Goal: Task Accomplishment & Management: Complete application form

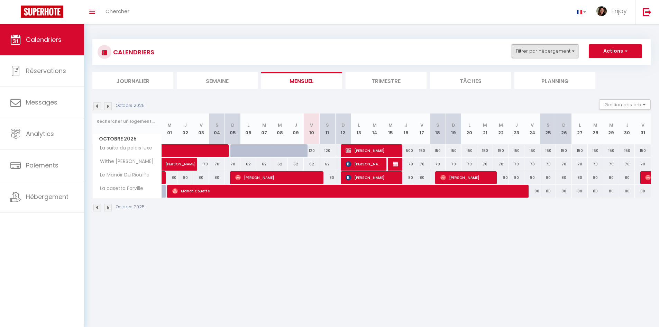
click at [532, 53] on button "Filtrer par hébergement" at bounding box center [545, 51] width 66 height 14
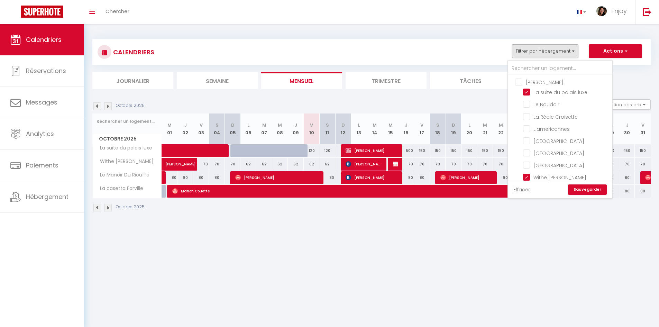
click at [519, 80] on input "[PERSON_NAME]" at bounding box center [567, 81] width 104 height 7
checkbox input "true"
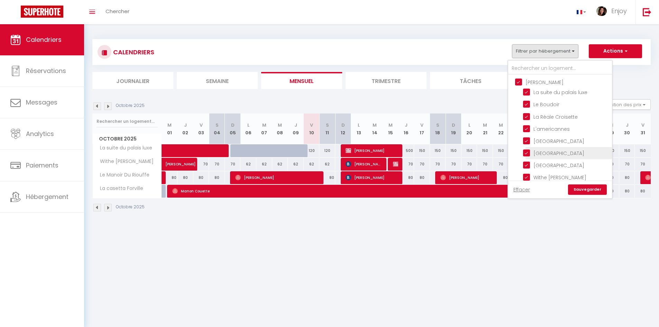
checkbox input "true"
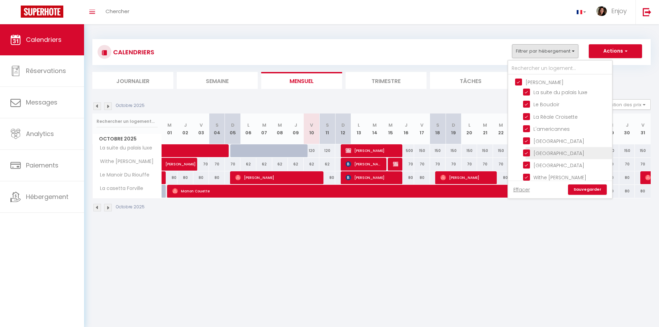
checkbox input "true"
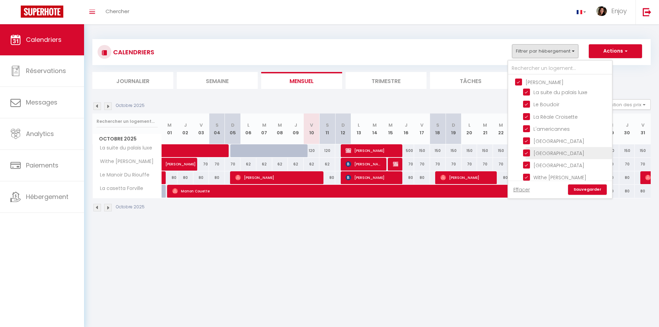
checkbox input "true"
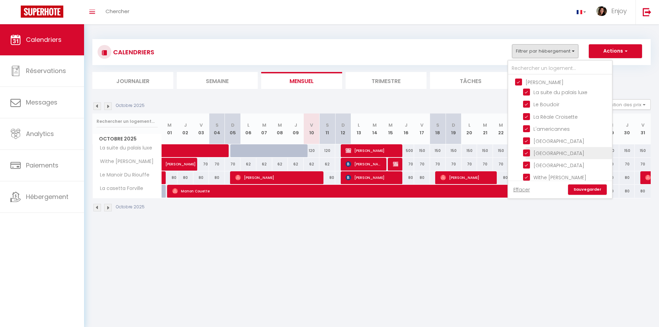
checkbox input "true"
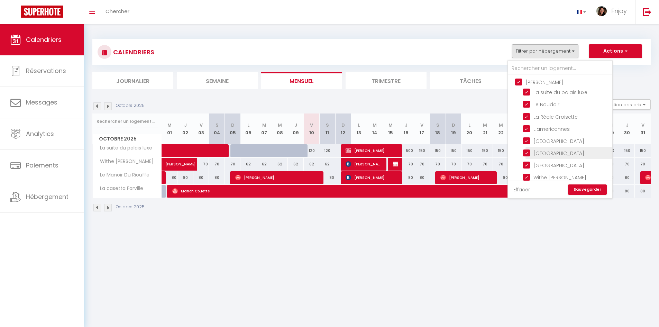
checkbox input "true"
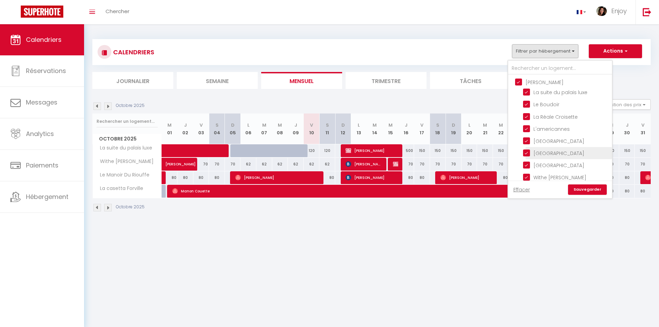
checkbox input "true"
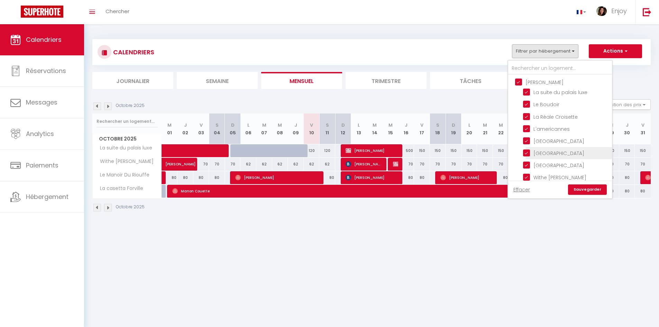
checkbox input "true"
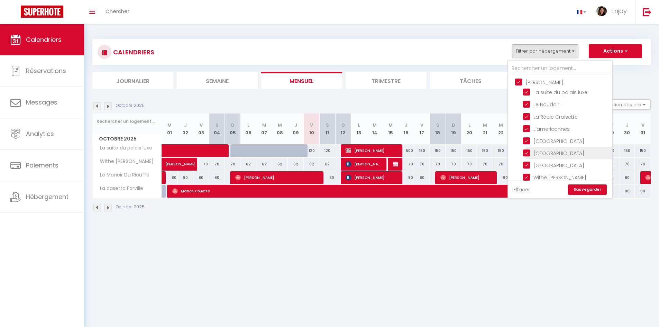
checkbox input "true"
click at [584, 194] on link "Sauvegarder" at bounding box center [587, 189] width 39 height 10
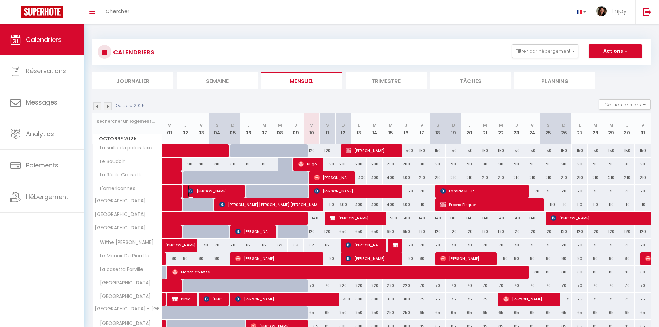
click at [227, 193] on span "[PERSON_NAME]" at bounding box center [214, 190] width 53 height 13
select select "OK"
select select "KO"
select select "0"
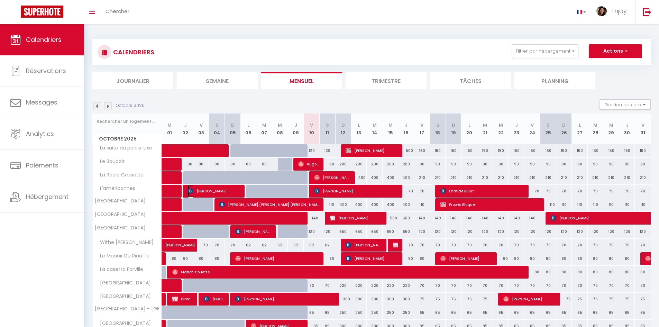
select select "1"
select select
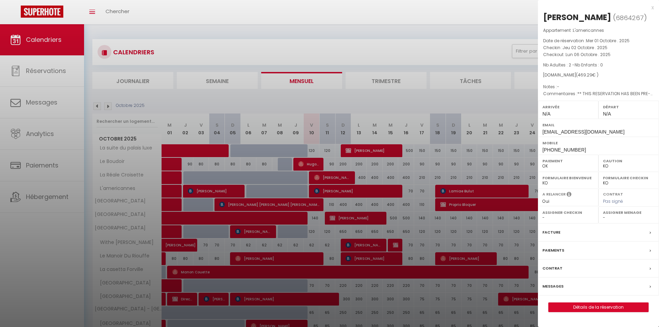
drag, startPoint x: 654, startPoint y: 7, endPoint x: 626, endPoint y: 41, distance: 44.2
click at [655, 6] on div "x [PERSON_NAME] ( 6864267 ) Appartement : L'americannes Date de réservation : M…" at bounding box center [598, 161] width 121 height 322
click at [651, 8] on div "x" at bounding box center [596, 7] width 116 height 8
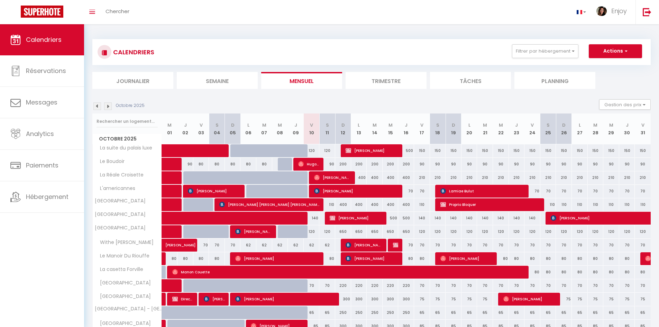
click at [225, 84] on li "Semaine" at bounding box center [217, 80] width 81 height 17
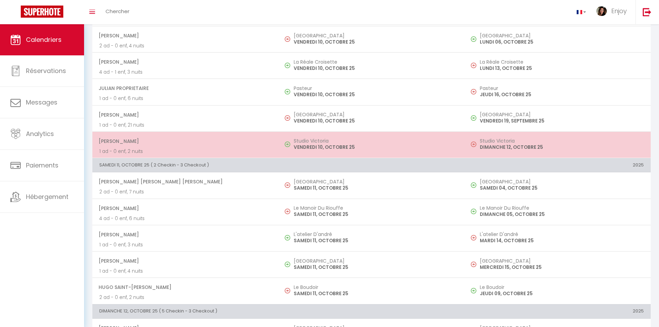
scroll to position [450, 0]
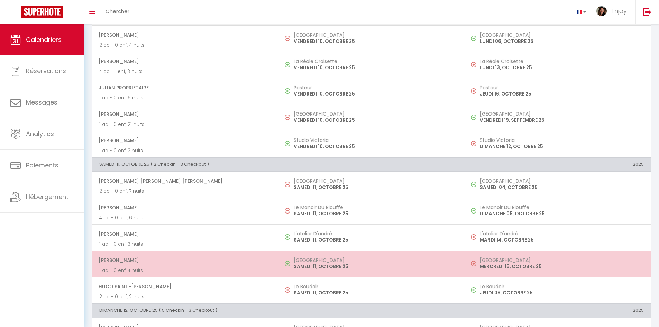
click at [425, 264] on p "SAMEDI 11, OCTOBRE 25" at bounding box center [376, 266] width 164 height 7
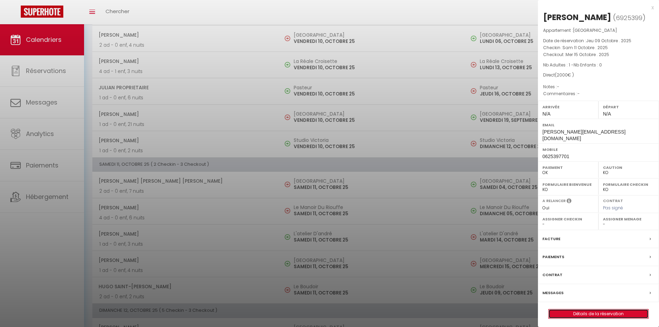
click at [612, 309] on link "Détails de la réservation" at bounding box center [598, 313] width 100 height 9
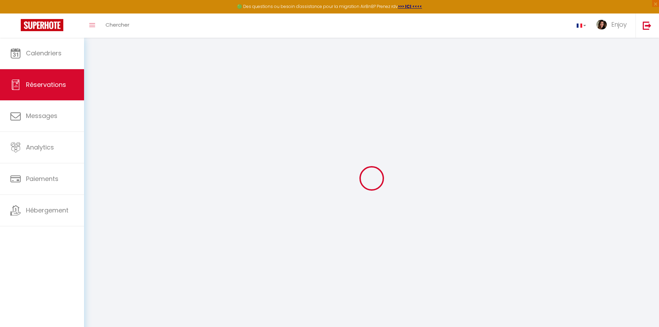
type input "[PERSON_NAME]"
type input "[PERSON_NAME][EMAIL_ADDRESS][DOMAIN_NAME]"
type input "0625397701"
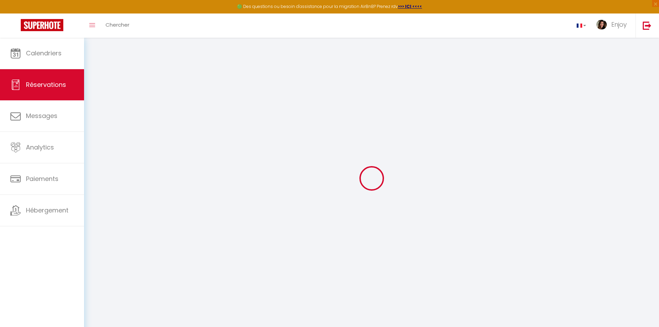
type input "06400"
type input "71 [PERSON_NAME]"
type input "CANNES"
select select "FR"
select select "60131"
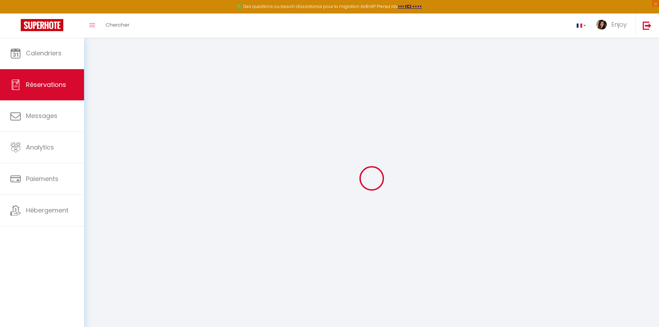
select select "1"
type input "Sam 11 Octobre 2025"
select select
type input "Mer 15 Octobre 2025"
select select
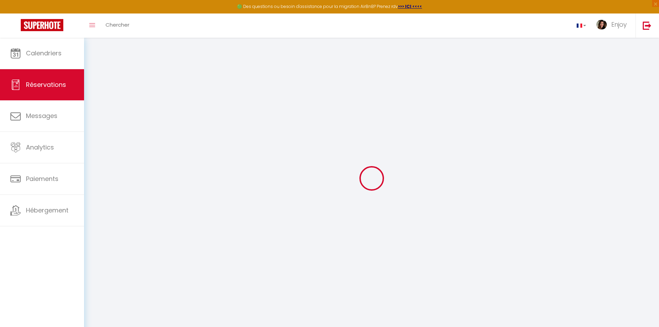
type input "1"
select select "12"
select select
type input "2000"
checkbox input "false"
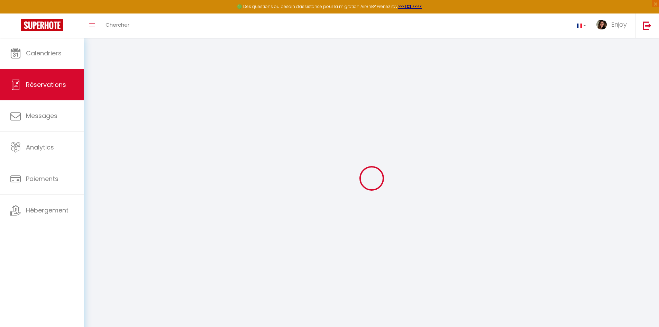
type input "0"
select select
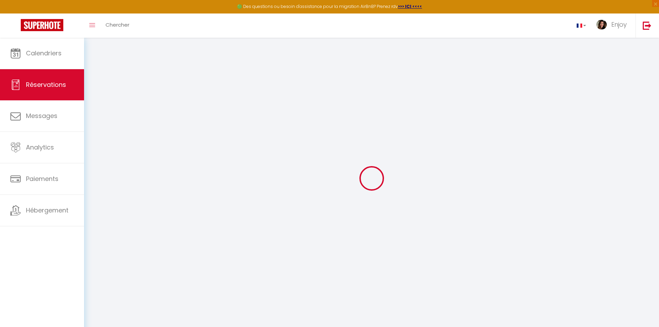
select select "14"
checkbox input "false"
select select
checkbox input "false"
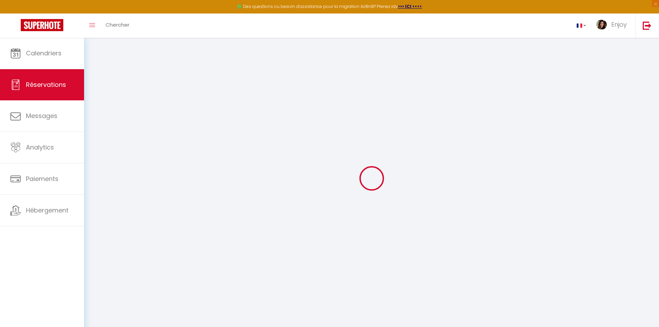
select select
checkbox input "false"
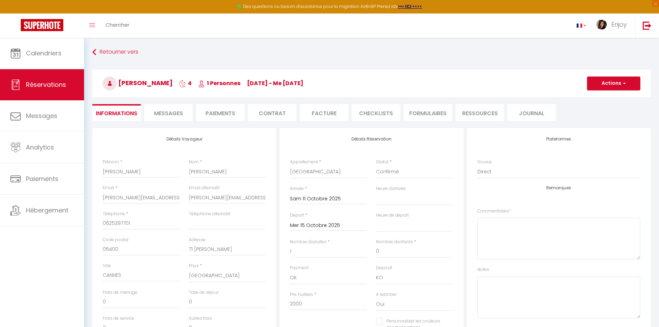
select select
checkbox input "false"
select select
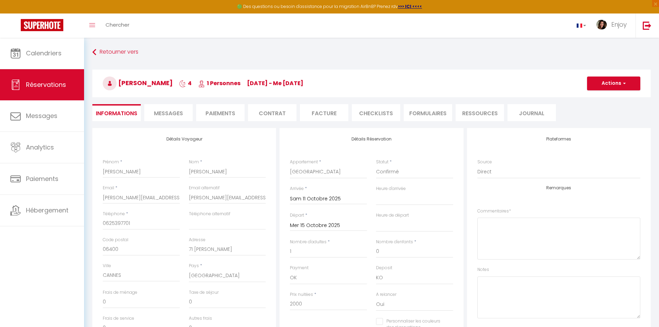
checkbox input "false"
select select
click at [315, 228] on input "Mer 15 Octobre 2025" at bounding box center [328, 225] width 77 height 9
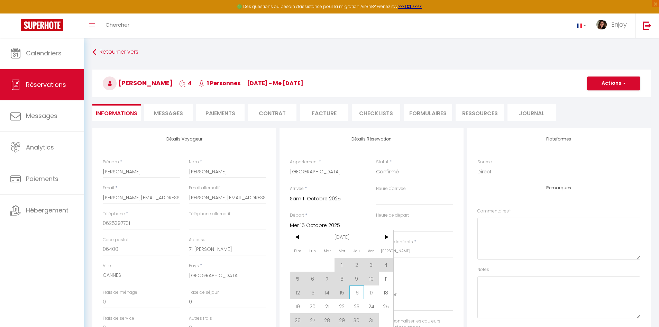
click at [358, 294] on span "16" at bounding box center [356, 292] width 15 height 14
select select
type input "Jeu 16 Octobre 2025"
select select
checkbox input "false"
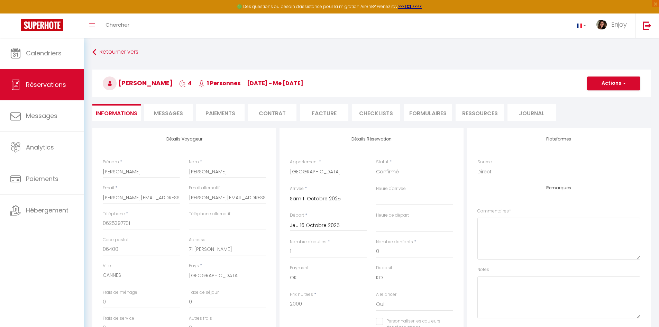
type input "110"
select select
type input "2140"
checkbox input "false"
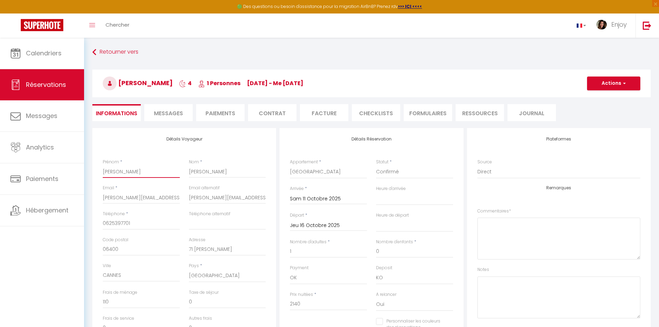
drag, startPoint x: 128, startPoint y: 170, endPoint x: 117, endPoint y: 168, distance: 11.3
click at [125, 170] on input "[PERSON_NAME]" at bounding box center [141, 171] width 77 height 12
drag, startPoint x: 117, startPoint y: 170, endPoint x: 89, endPoint y: 170, distance: 28.0
click at [89, 170] on div "Détails Voyageur Prénom * [PERSON_NAME] * [PERSON_NAME] * [PERSON_NAME][EMAIL_A…" at bounding box center [371, 318] width 567 height 381
type input "m"
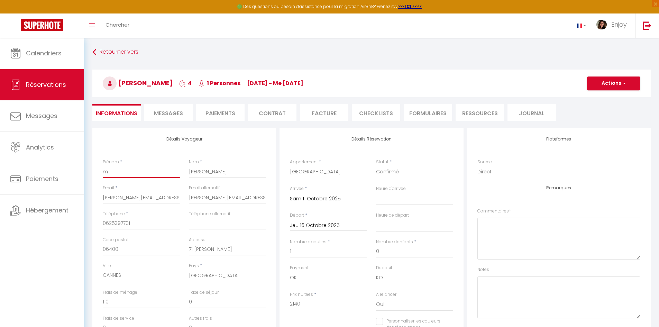
select select
checkbox input "false"
type input "ma"
select select
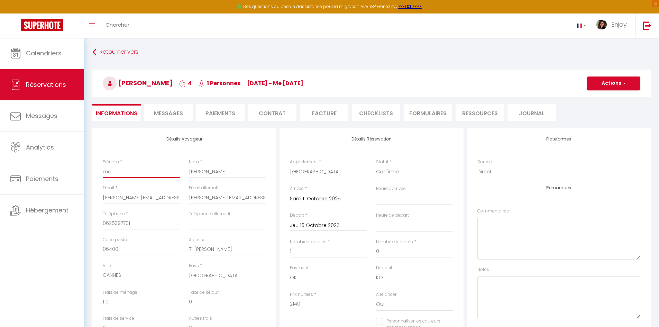
select select
checkbox input "false"
type input "mar"
select select
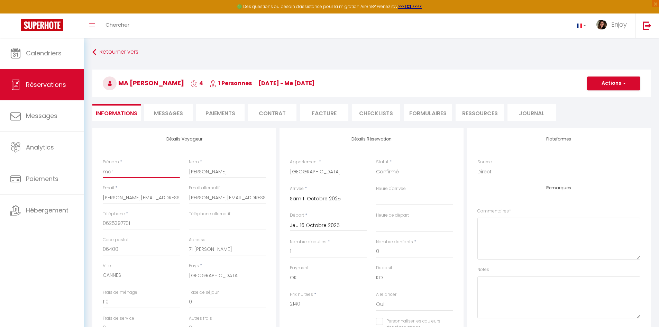
checkbox input "false"
type input "mari"
select select
checkbox input "false"
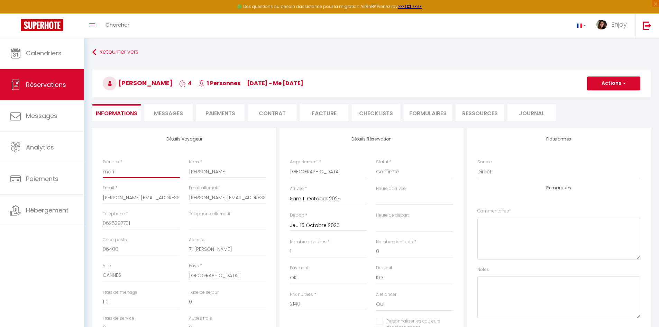
type input "marin"
select select
checkbox input "false"
type input "marina"
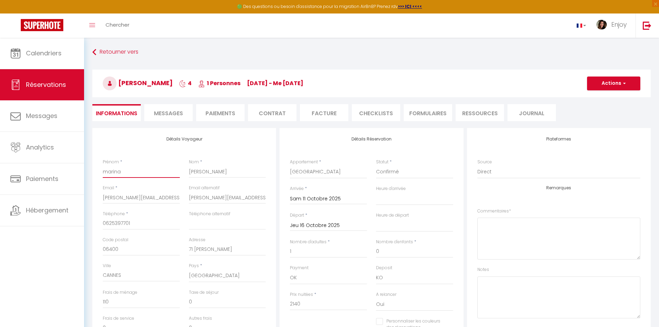
select select
checkbox input "false"
type input "marina"
type input "w"
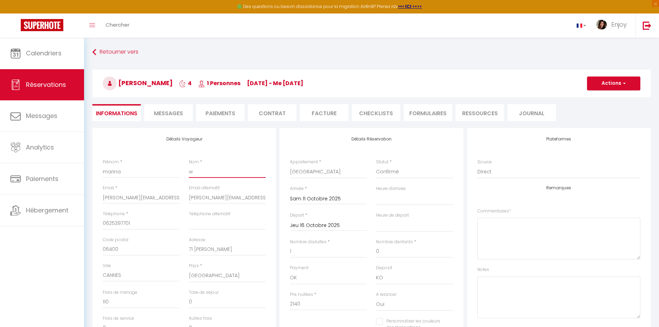
select select
checkbox input "false"
type input "wi"
select select
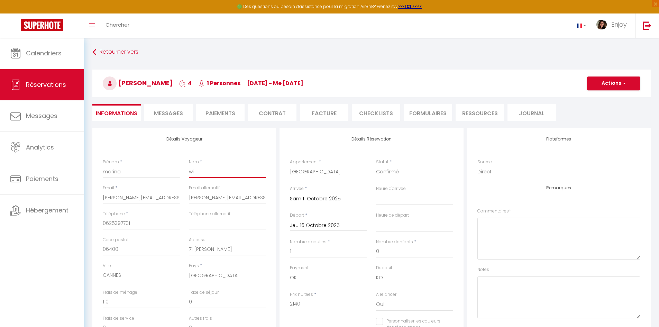
select select
checkbox input "false"
type input "wil"
select select
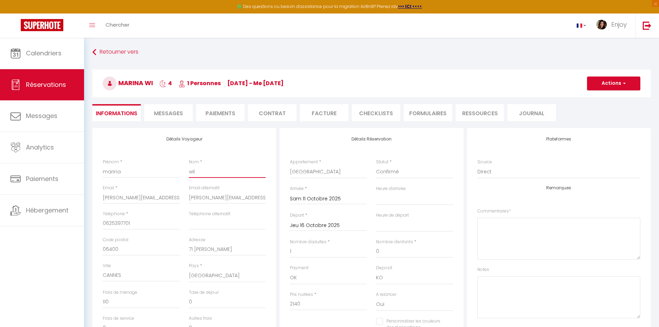
checkbox input "false"
type input "will"
select select
checkbox input "false"
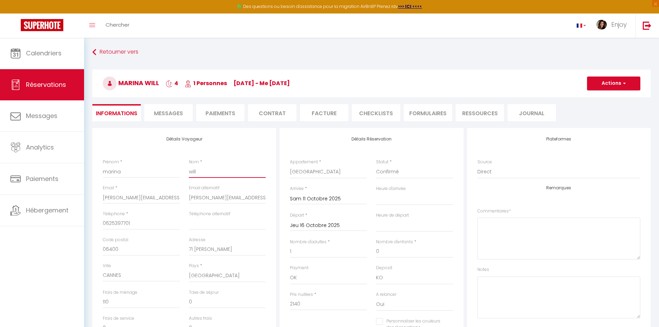
type input "[PERSON_NAME]"
select select
checkbox input "false"
type input "[PERSON_NAME]"
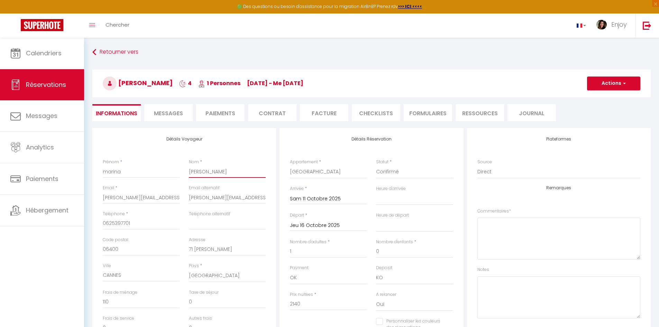
select select
checkbox input "false"
type input "[PERSON_NAME]"
select select
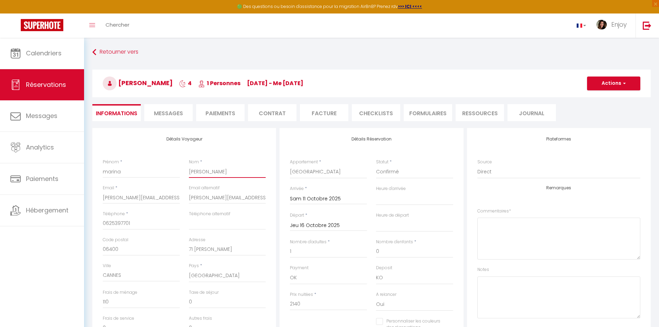
select select
checkbox input "false"
type input "[PERSON_NAME]"
select select
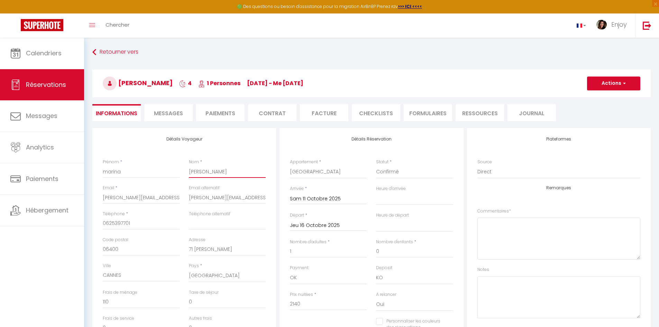
checkbox input "false"
type input "[PERSON_NAME]"
click at [613, 83] on button "Actions" at bounding box center [613, 83] width 53 height 14
click at [608, 97] on link "Enregistrer" at bounding box center [606, 98] width 55 height 9
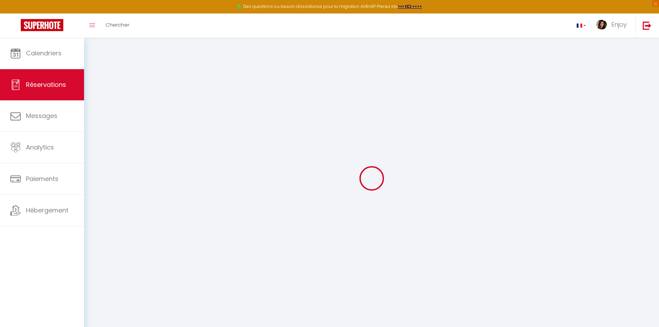
select select "not_cancelled"
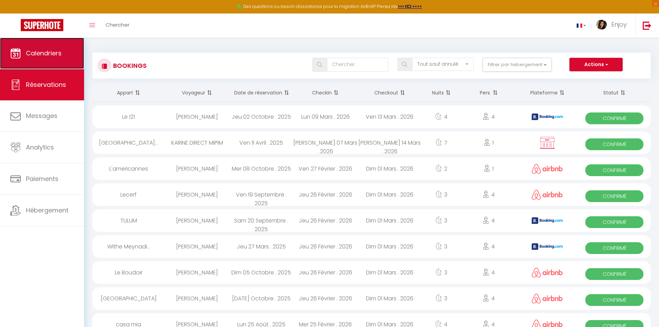
click at [57, 54] on span "Calendriers" at bounding box center [44, 53] width 36 height 9
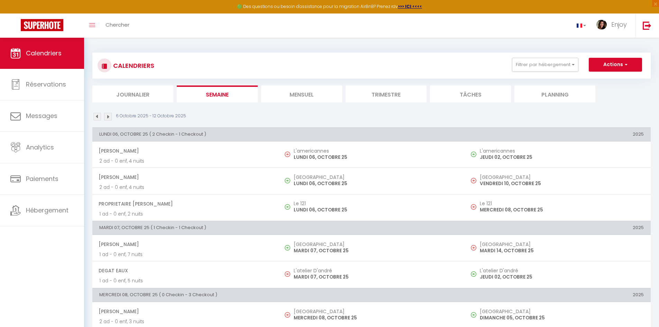
click at [308, 95] on li "Mensuel" at bounding box center [301, 93] width 81 height 17
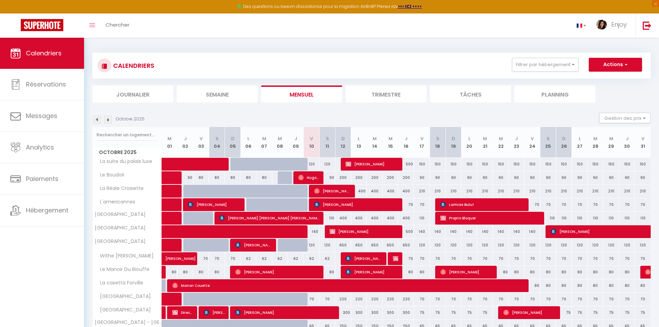
click at [106, 120] on img at bounding box center [108, 120] width 8 height 8
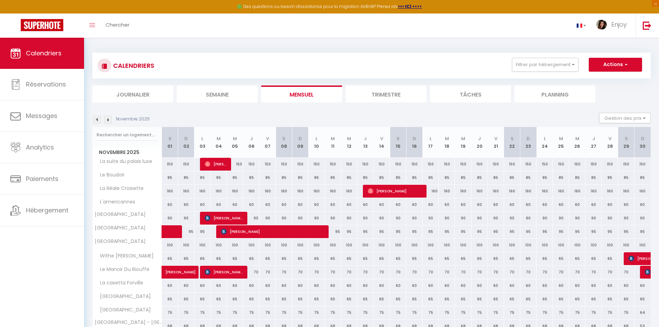
drag, startPoint x: 106, startPoint y: 120, endPoint x: 207, endPoint y: 111, distance: 101.3
click at [207, 111] on section "Novembre 2025 Gestion des prix Nb Nuits minimum Règles Disponibilité Novembre 2…" at bounding box center [371, 285] width 558 height 359
click at [108, 118] on img at bounding box center [108, 120] width 8 height 8
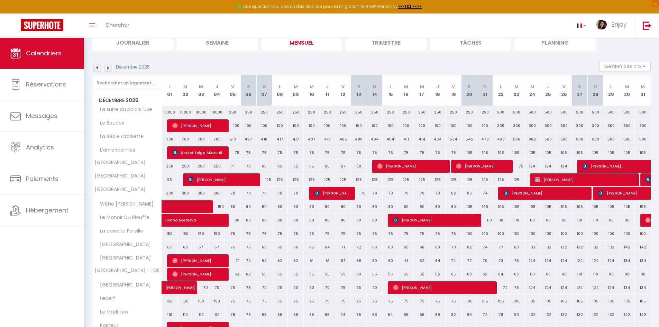
scroll to position [43, 0]
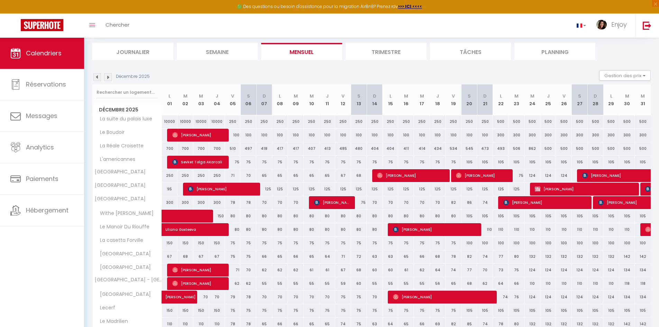
click at [99, 78] on img at bounding box center [97, 77] width 8 height 8
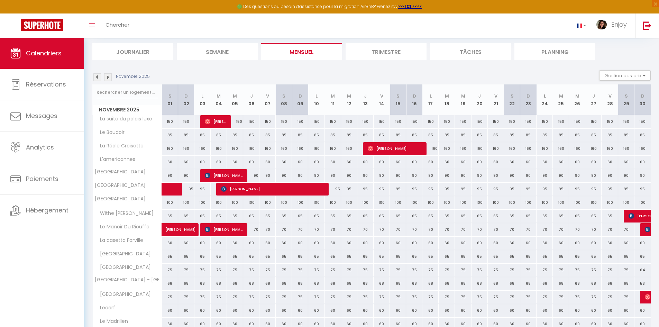
click at [647, 177] on div "90" at bounding box center [642, 175] width 16 height 13
type input "90"
type input "Dim 30 Novembre 2025"
type input "Lun 01 Décembre 2025"
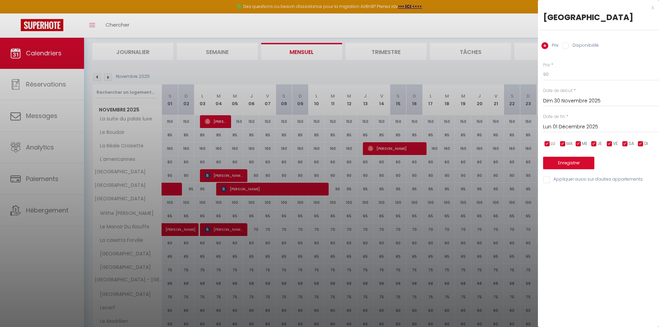
click at [653, 7] on div "x" at bounding box center [596, 7] width 116 height 8
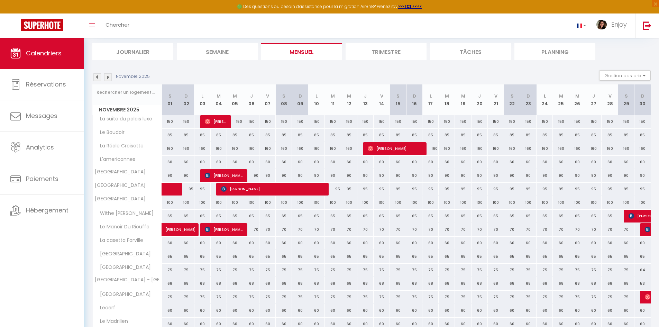
click at [106, 78] on img at bounding box center [108, 77] width 8 height 8
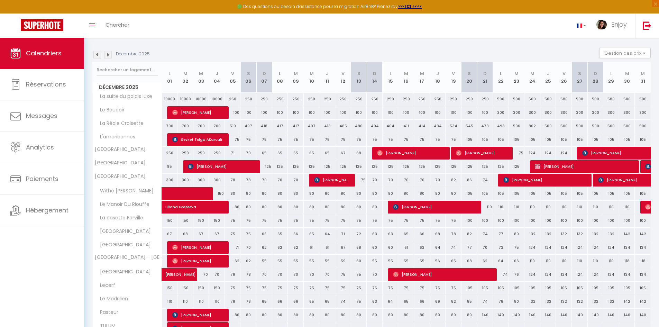
scroll to position [77, 0]
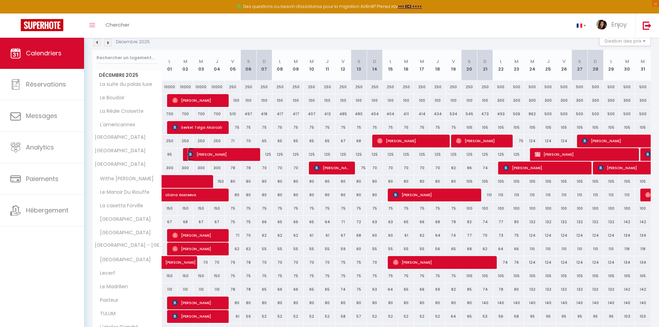
click at [202, 156] on span "[PERSON_NAME]" at bounding box center [222, 154] width 69 height 13
select select "OK"
select select "KO"
select select "0"
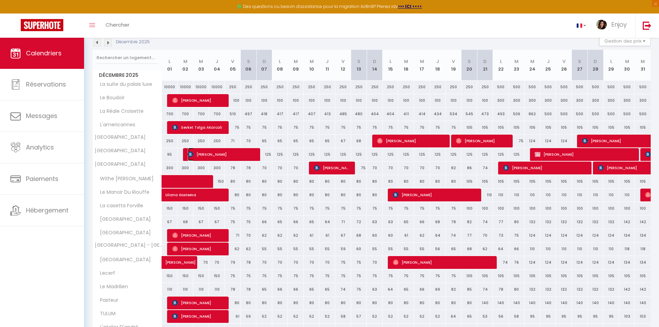
select select "1"
select select
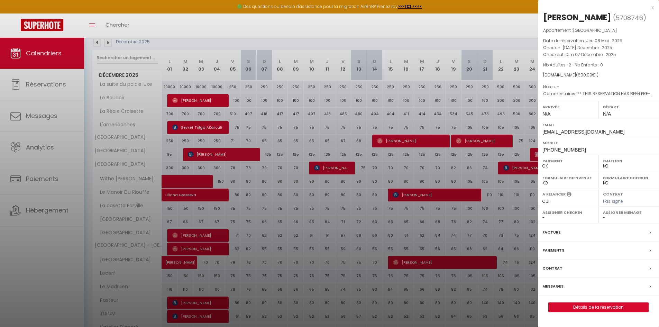
click at [651, 7] on div "x" at bounding box center [596, 7] width 116 height 8
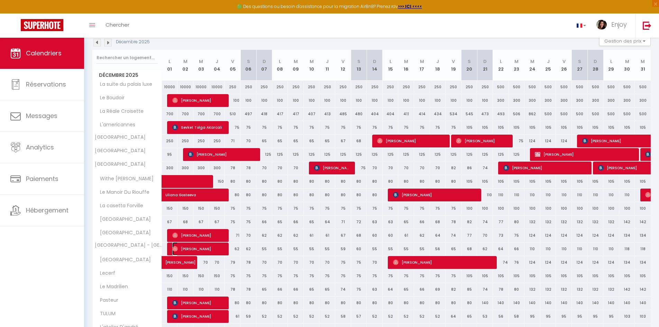
click at [197, 252] on span "[PERSON_NAME]" at bounding box center [198, 248] width 53 height 13
select select "OK"
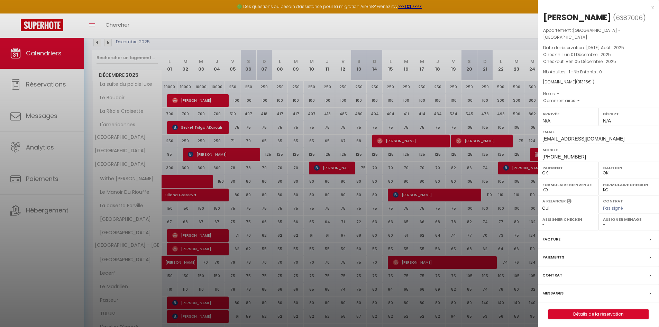
click at [203, 233] on div at bounding box center [329, 163] width 659 height 327
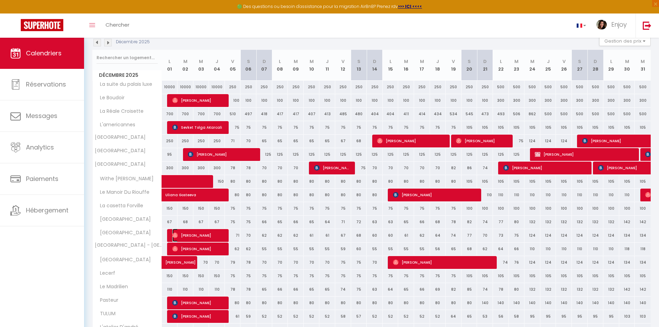
click at [204, 234] on span "[PERSON_NAME]" at bounding box center [198, 235] width 53 height 13
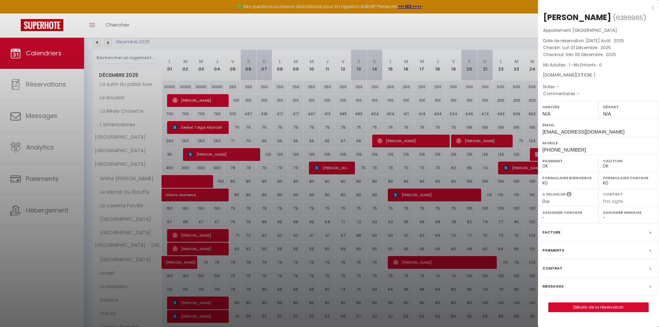
drag, startPoint x: 204, startPoint y: 234, endPoint x: 380, endPoint y: 220, distance: 176.2
click at [380, 220] on div at bounding box center [329, 163] width 659 height 327
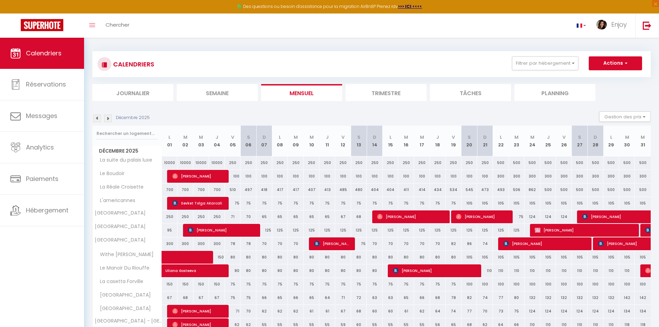
scroll to position [0, 0]
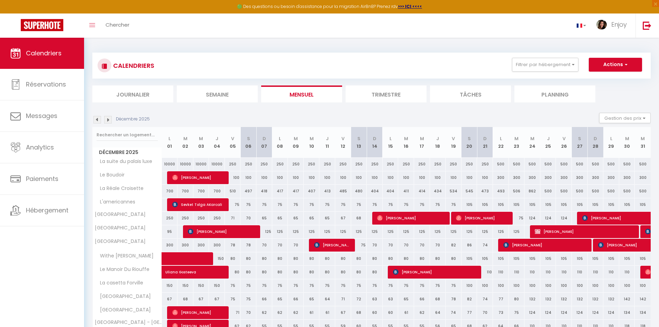
click at [95, 120] on img at bounding box center [97, 120] width 8 height 8
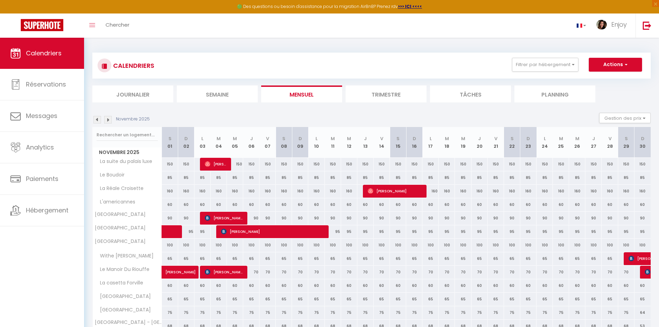
click at [97, 122] on img at bounding box center [97, 120] width 8 height 8
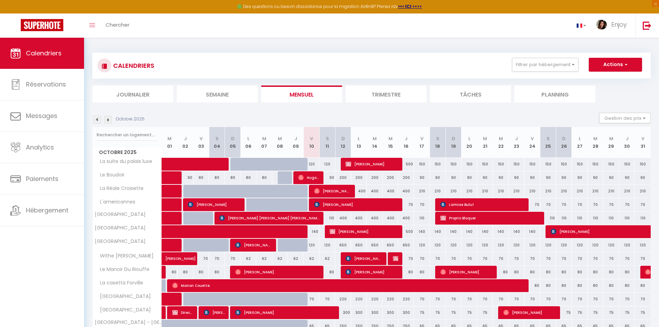
scroll to position [35, 0]
